Goal: Task Accomplishment & Management: Use online tool/utility

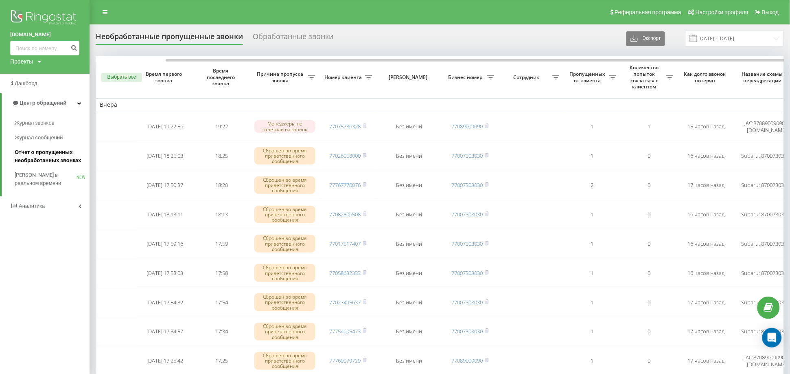
scroll to position [0, 35]
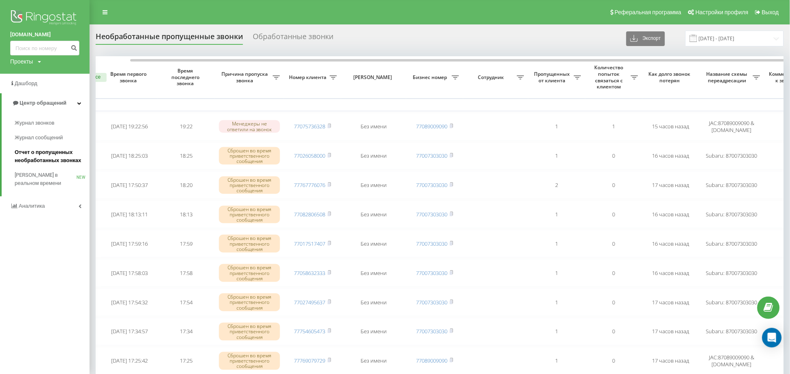
click at [46, 155] on span "Отчет о пропущенных необработанных звонках" at bounding box center [50, 156] width 71 height 16
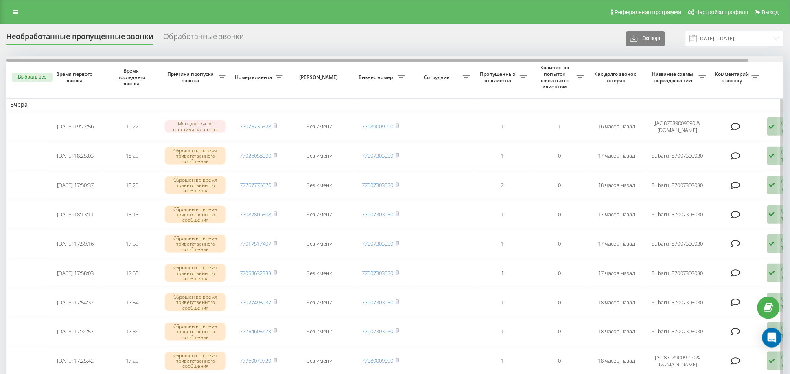
scroll to position [0, 35]
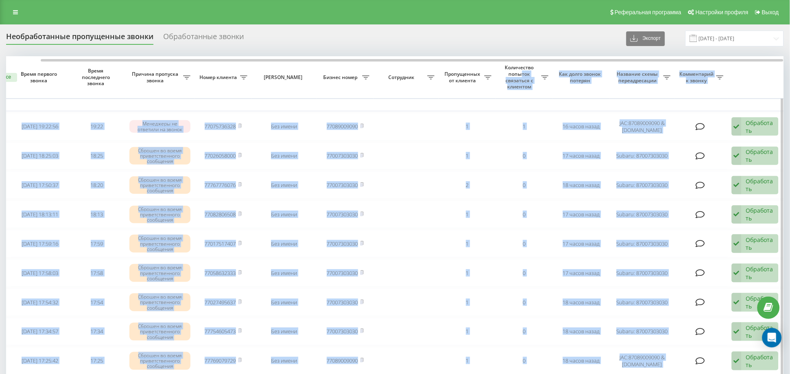
drag, startPoint x: 443, startPoint y: 58, endPoint x: 521, endPoint y: 71, distance: 79.2
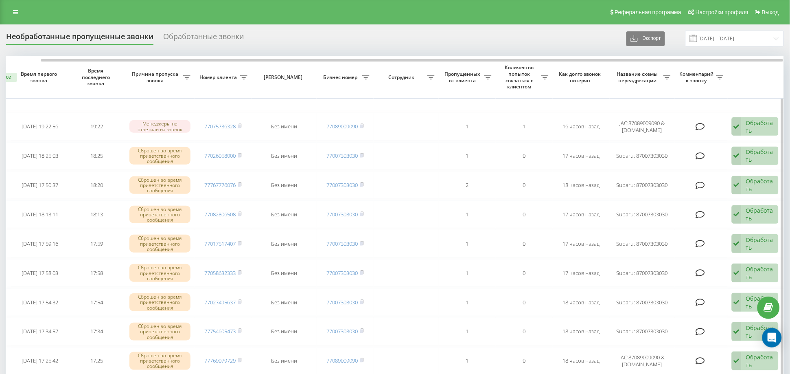
click at [245, 90] on th "Номер клиента" at bounding box center [223, 77] width 57 height 42
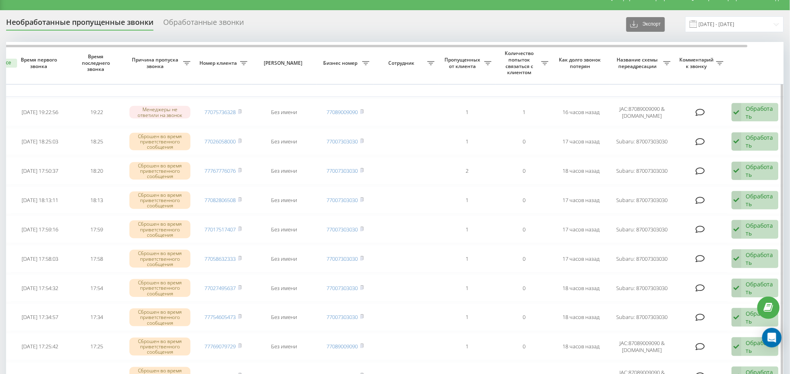
scroll to position [0, 0]
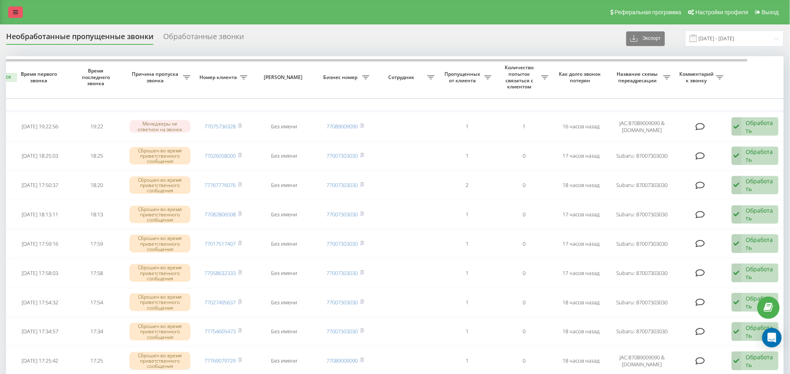
click at [12, 13] on link at bounding box center [15, 12] width 15 height 11
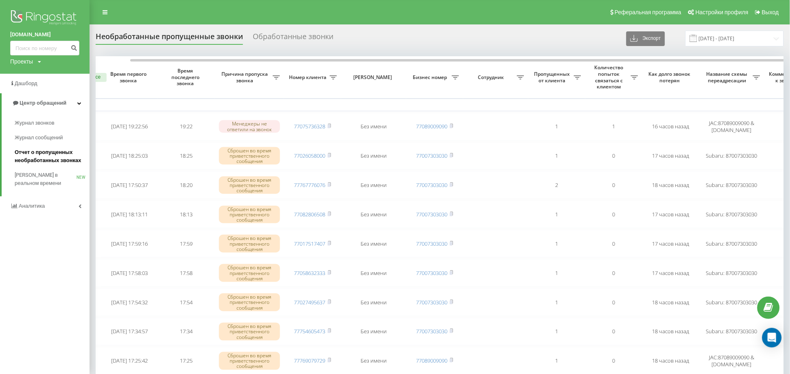
click at [63, 164] on span "Отчет о пропущенных необработанных звонках" at bounding box center [50, 156] width 71 height 16
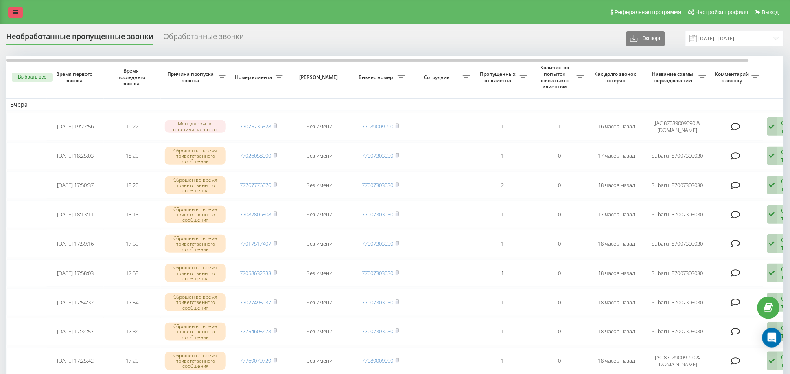
click at [22, 11] on div "Реферальная программа Настройки профиля Выход" at bounding box center [395, 12] width 790 height 24
click at [16, 11] on icon at bounding box center [15, 12] width 5 height 6
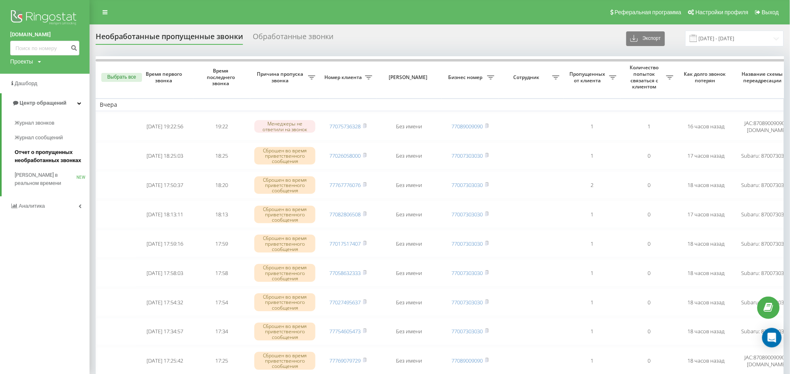
click at [41, 152] on span "Отчет о пропущенных необработанных звонках" at bounding box center [50, 156] width 71 height 16
